Goal: Answer question/provide support

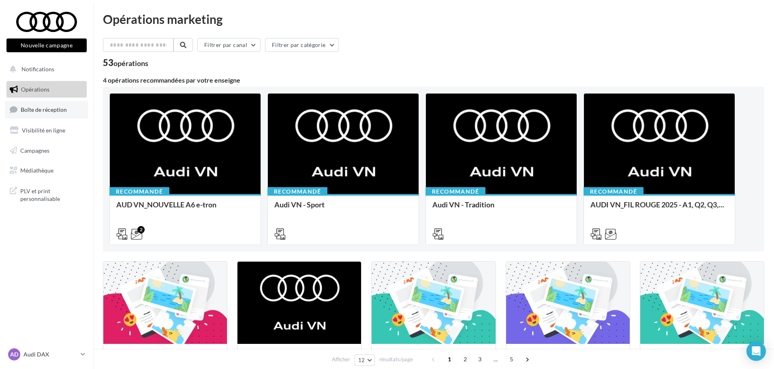
click at [50, 110] on span "Boîte de réception" at bounding box center [44, 109] width 46 height 7
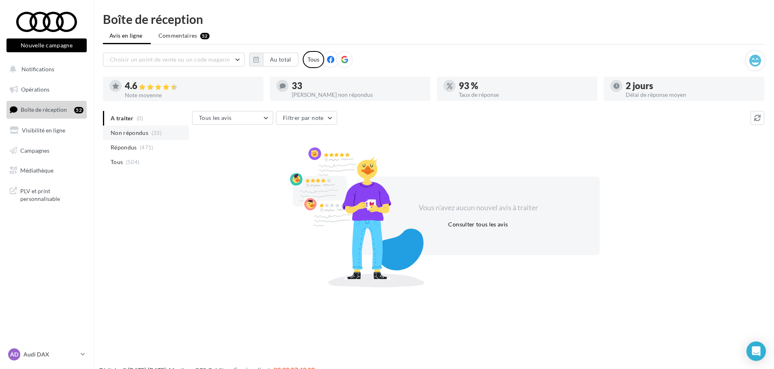
click at [130, 134] on span "Non répondus" at bounding box center [130, 133] width 38 height 8
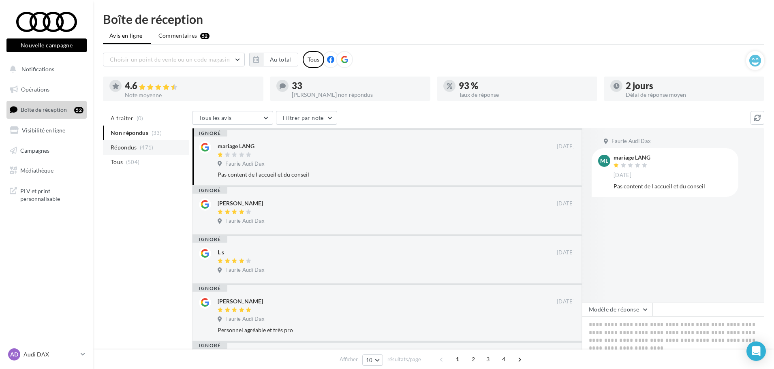
click at [131, 151] on span "Répondus" at bounding box center [124, 147] width 26 height 8
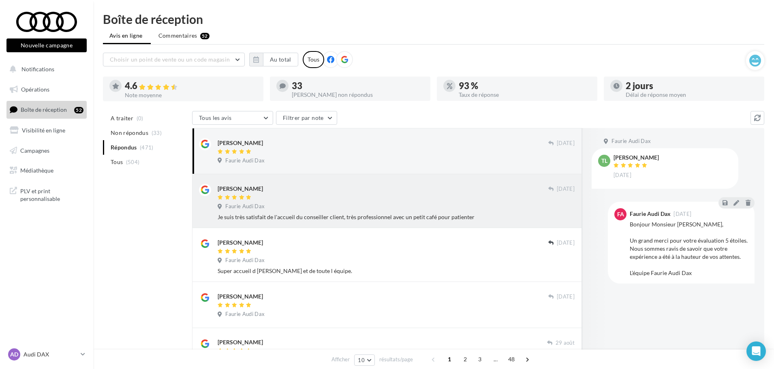
click at [325, 213] on div "Je suis très satisfait de l'accueil du conseiller client, très professionnel av…" at bounding box center [395, 217] width 357 height 8
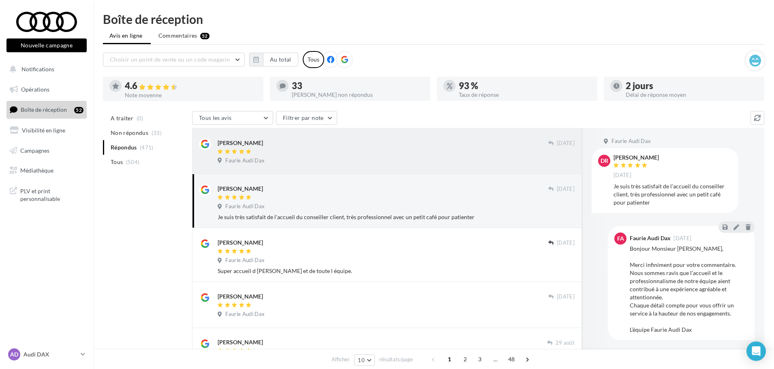
click at [315, 164] on div "Faurie Audi Dax" at bounding box center [395, 161] width 357 height 9
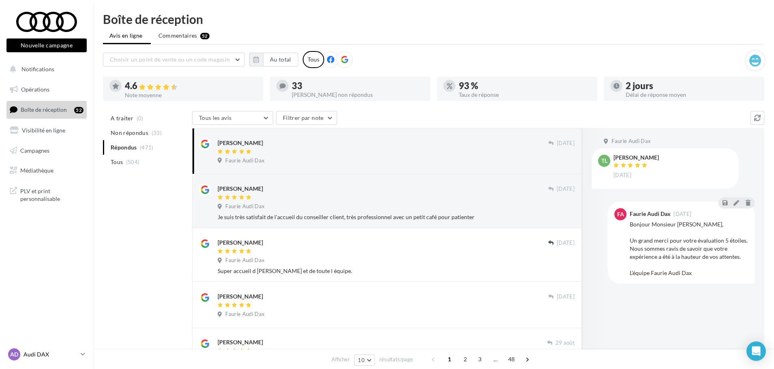
click at [79, 355] on link "AD Audi DAX audi-dax-lab" at bounding box center [46, 354] width 80 height 15
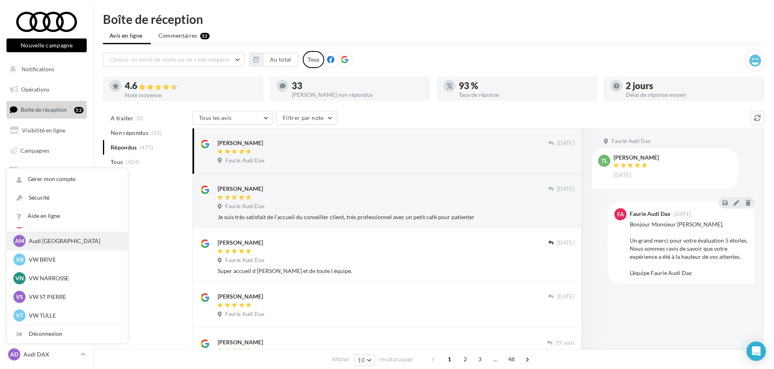
scroll to position [56, 0]
click at [63, 243] on p "Audi [GEOGRAPHIC_DATA]" at bounding box center [73, 241] width 89 height 8
